Goal: Information Seeking & Learning: Learn about a topic

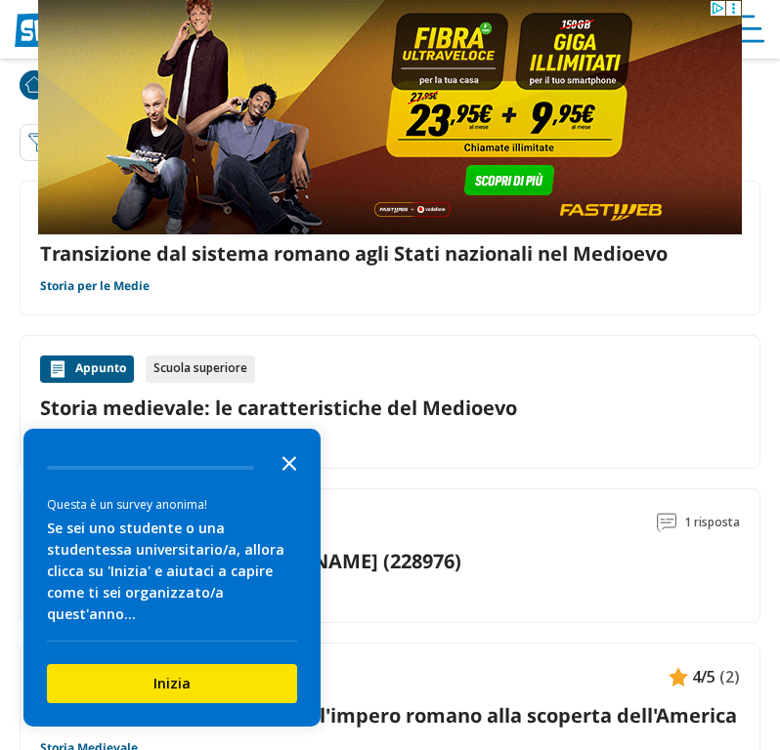
click at [287, 482] on icon "Close the survey" at bounding box center [289, 462] width 39 height 39
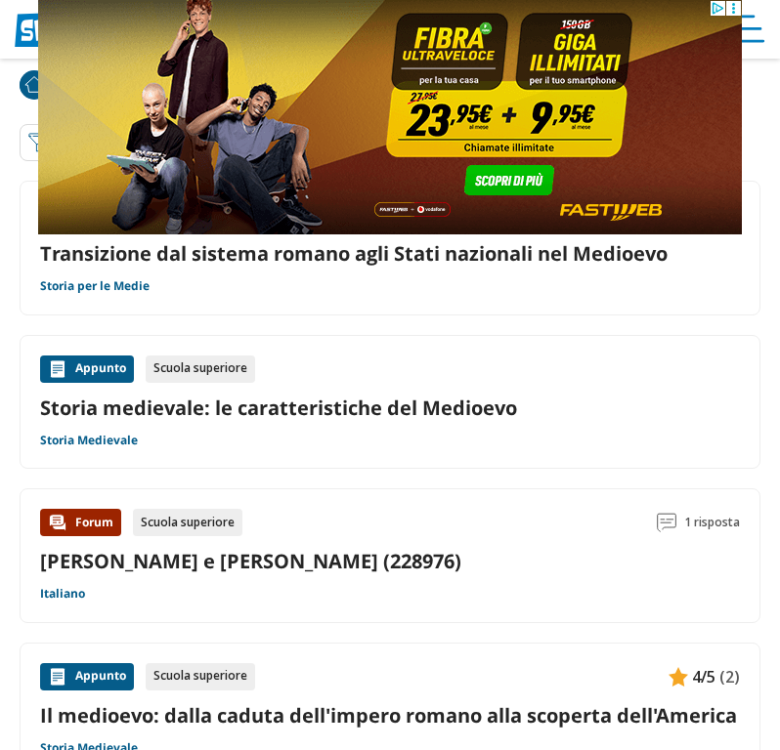
click at [319, 408] on link "Storia medievale: le caratteristiche del Medioevo" at bounding box center [389, 408] width 699 height 26
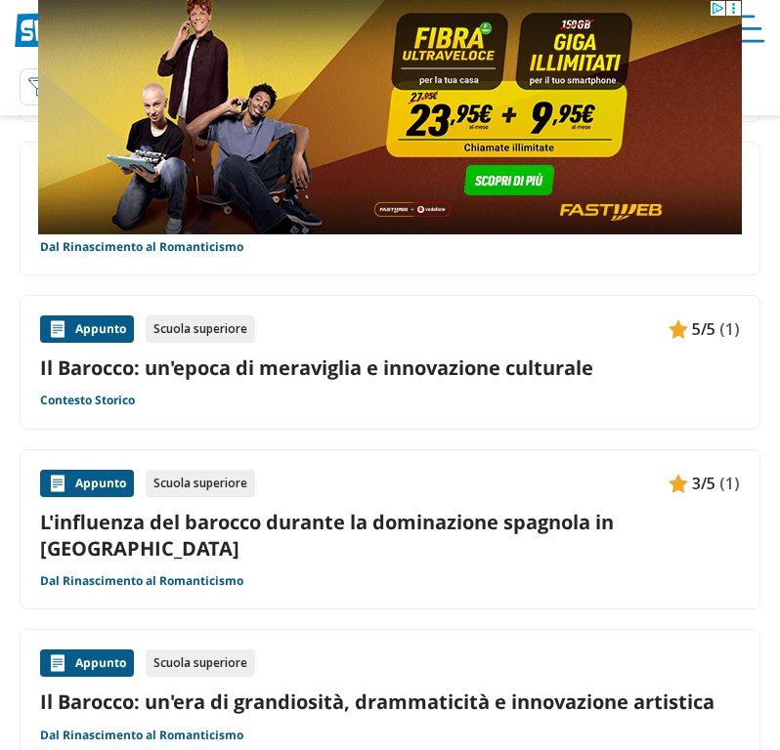
scroll to position [212, 0]
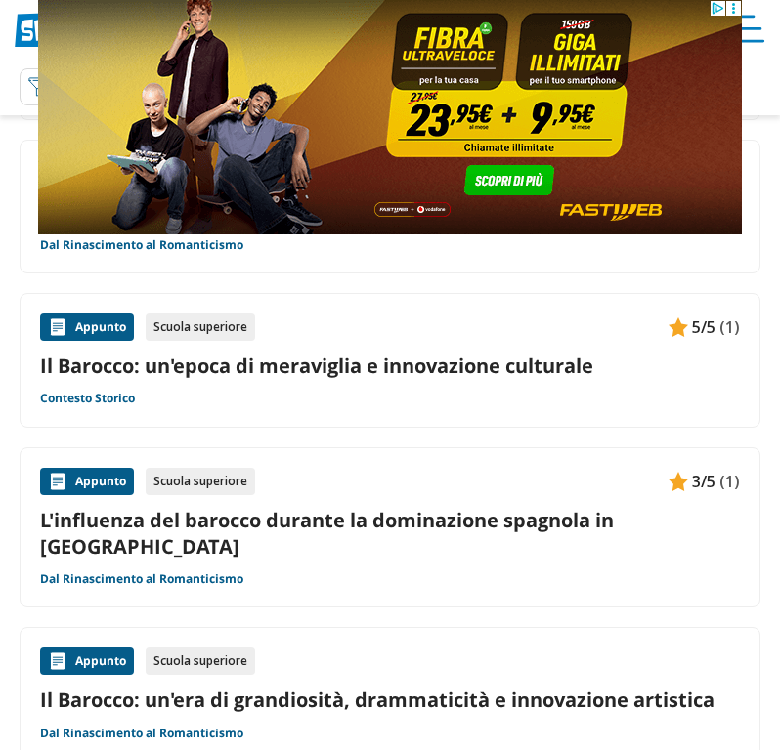
click at [332, 380] on div "Appunto Scuola superiore 5/5 (1) Il Barocco: un'epoca di meraviglia e innovazio…" at bounding box center [389, 361] width 699 height 94
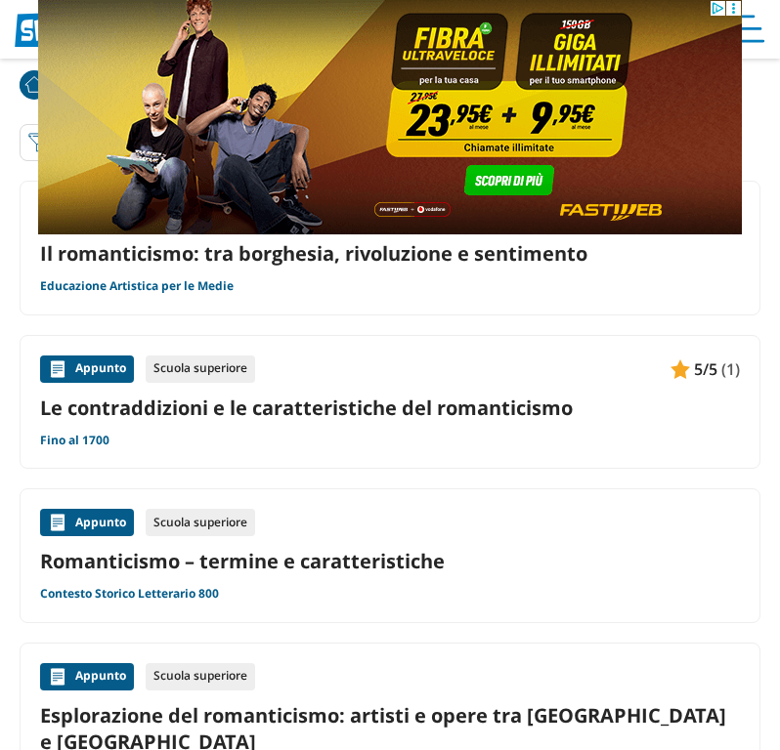
click at [339, 266] on link "Il romanticismo: tra borghesia, rivoluzione e sentimento" at bounding box center [389, 253] width 699 height 26
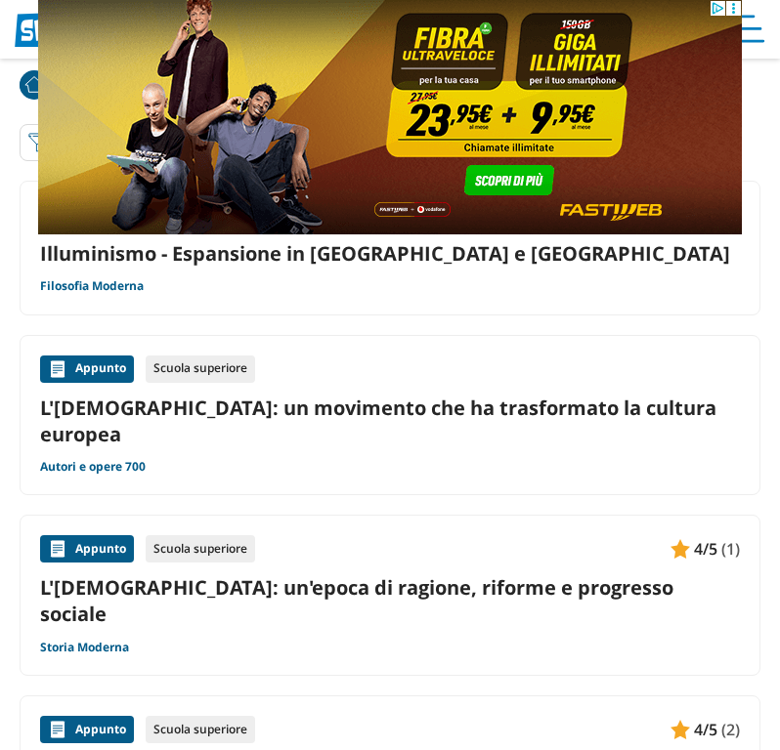
click at [344, 400] on link "L'Illuminismo: un movimento che ha trasformato la cultura europea" at bounding box center [389, 421] width 699 height 53
